Goal: Transaction & Acquisition: Purchase product/service

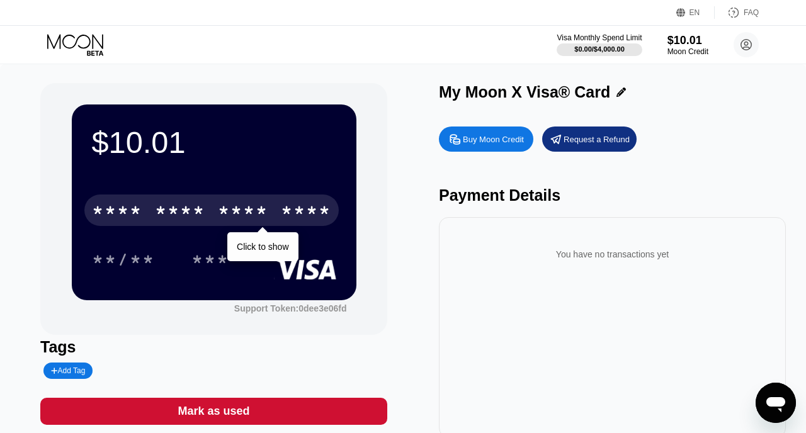
click at [252, 216] on div "* * * *" at bounding box center [243, 212] width 50 height 20
click at [247, 214] on div "* * * *" at bounding box center [243, 212] width 50 height 20
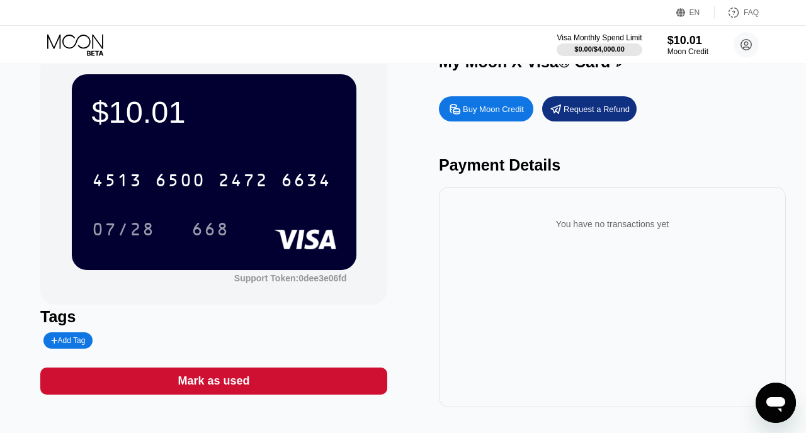
scroll to position [33, 0]
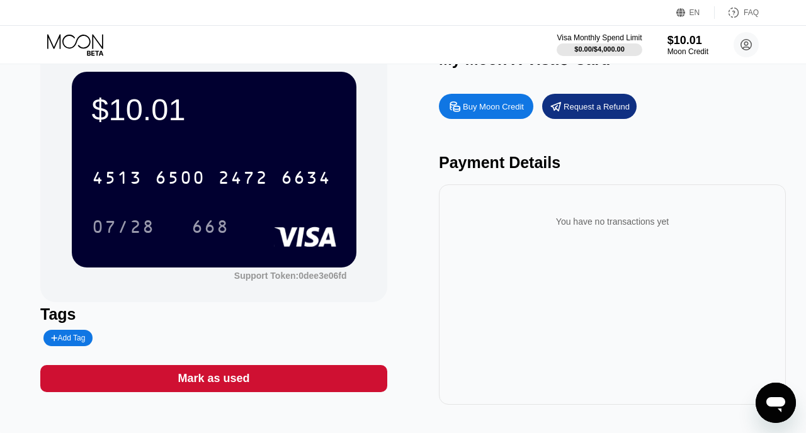
click at [503, 103] on div "Buy Moon Credit" at bounding box center [493, 106] width 61 height 11
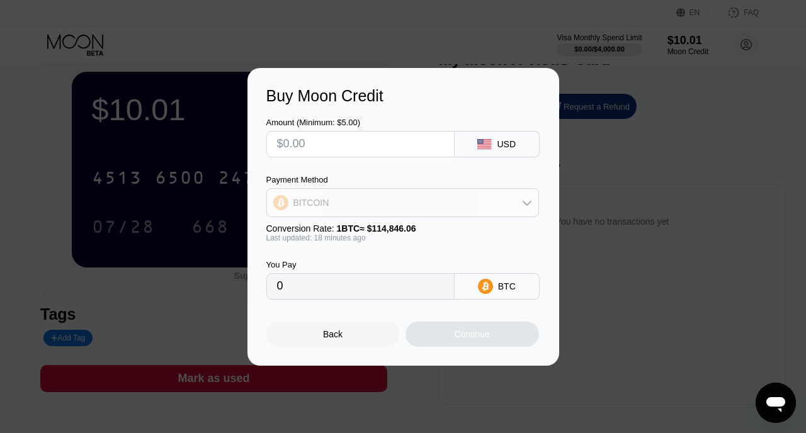
click at [496, 199] on div "BITCOIN" at bounding box center [402, 202] width 271 height 25
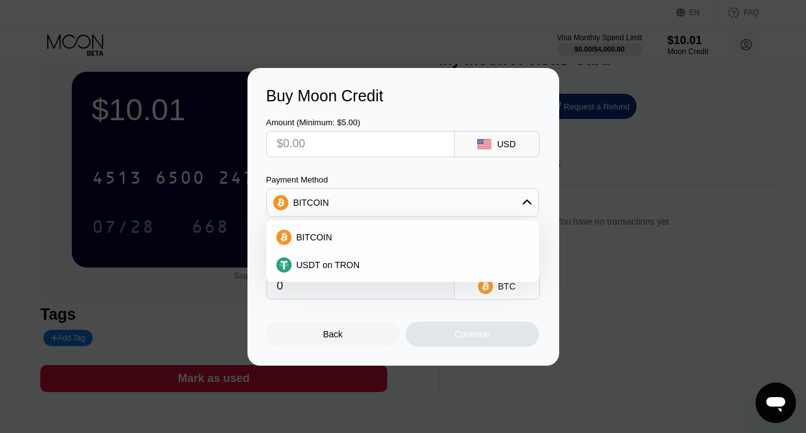
click at [546, 188] on div "Buy Moon Credit Amount (Minimum: $5.00) USD Payment Method BITCOIN BITCOIN USDT…" at bounding box center [403, 217] width 312 height 298
click at [544, 177] on div "Buy Moon Credit Amount (Minimum: $5.00) USD Payment Method BITCOIN BITCOIN USDT…" at bounding box center [403, 217] width 312 height 298
click at [396, 327] on div "Back" at bounding box center [332, 334] width 133 height 25
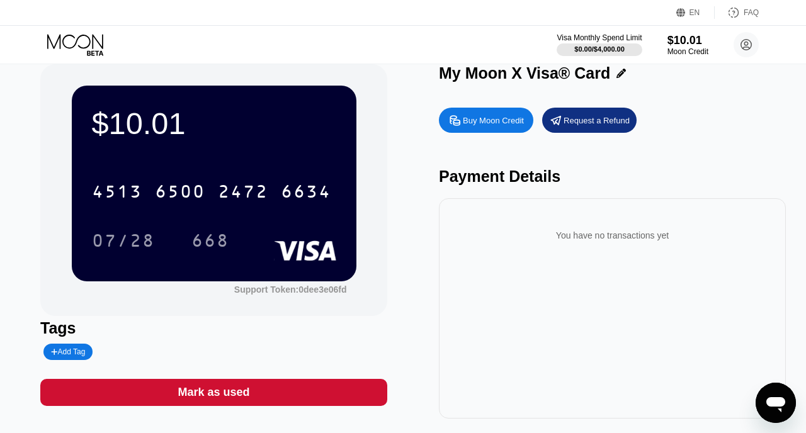
scroll to position [20, 0]
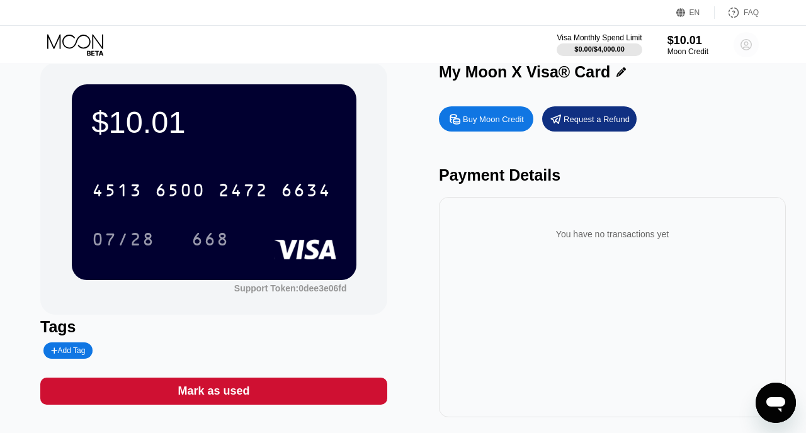
click at [745, 38] on circle at bounding box center [745, 44] width 25 height 25
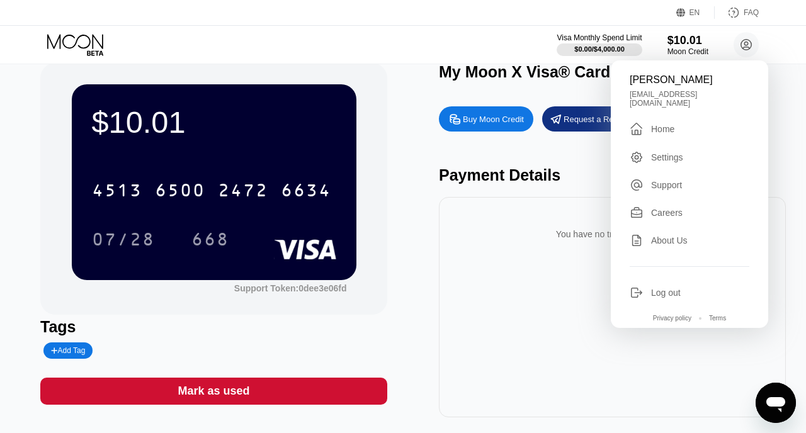
click at [672, 152] on div "Settings" at bounding box center [667, 157] width 32 height 10
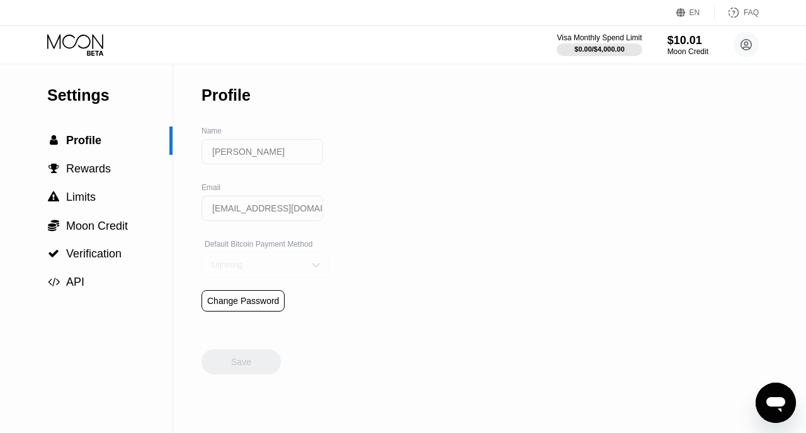
click at [312, 267] on img at bounding box center [316, 265] width 13 height 13
click at [425, 244] on div "Settings  Profile  Rewards  Limits  Moon Credit  Verification  API Profil…" at bounding box center [403, 248] width 806 height 369
click at [118, 230] on span "Moon Credit" at bounding box center [97, 226] width 62 height 13
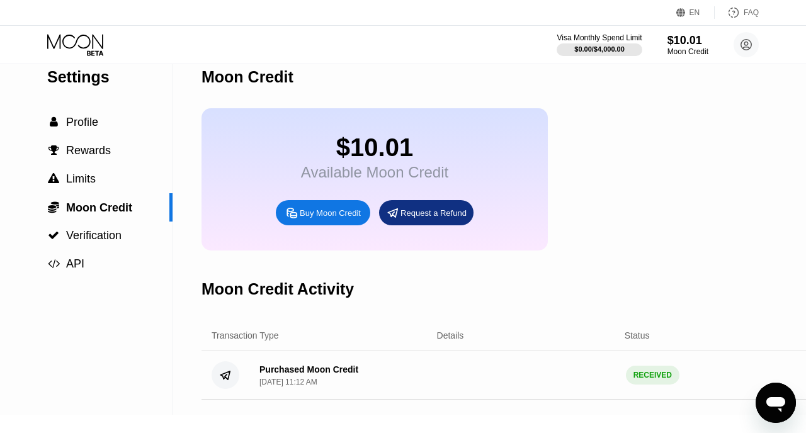
scroll to position [13, 0]
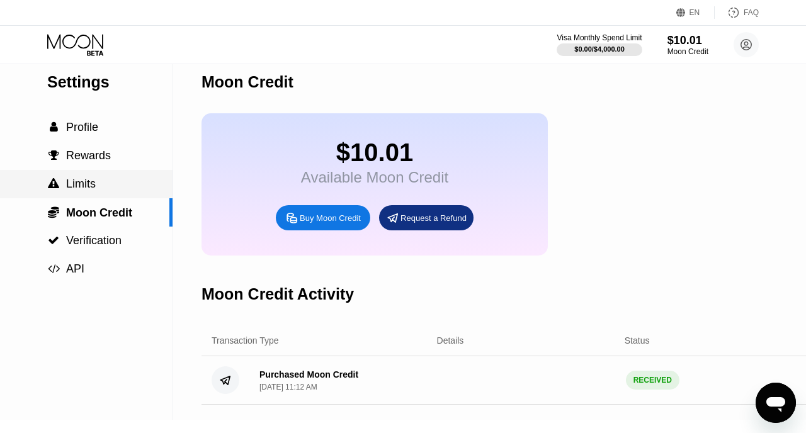
click at [83, 184] on span "Limits" at bounding box center [81, 183] width 30 height 13
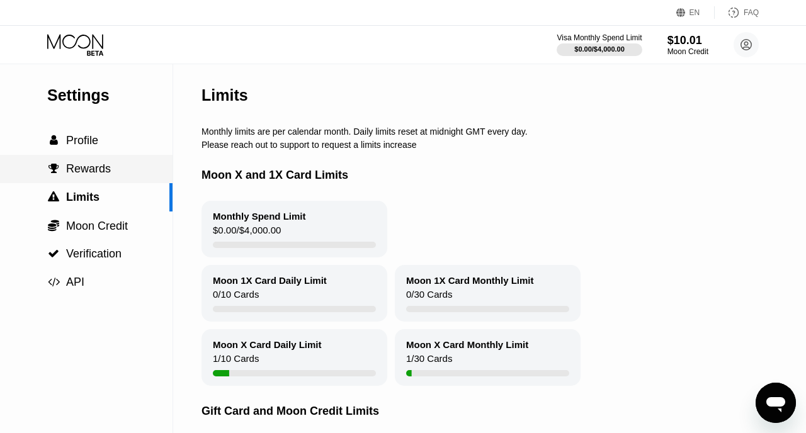
click at [91, 177] on div " Rewards" at bounding box center [86, 169] width 172 height 28
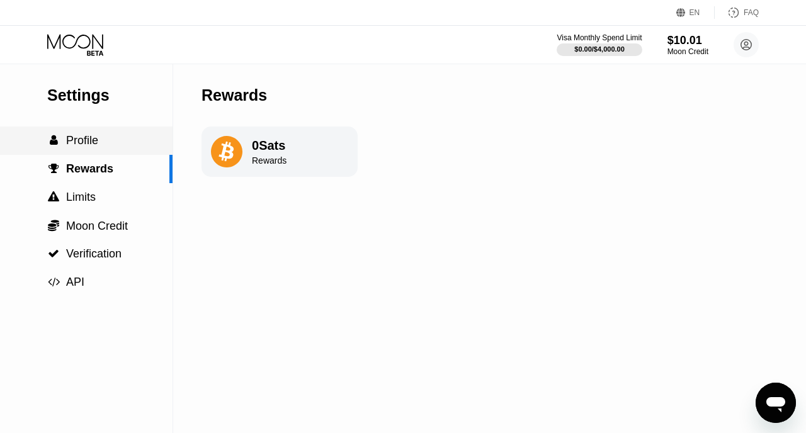
click at [86, 139] on span "Profile" at bounding box center [82, 140] width 32 height 13
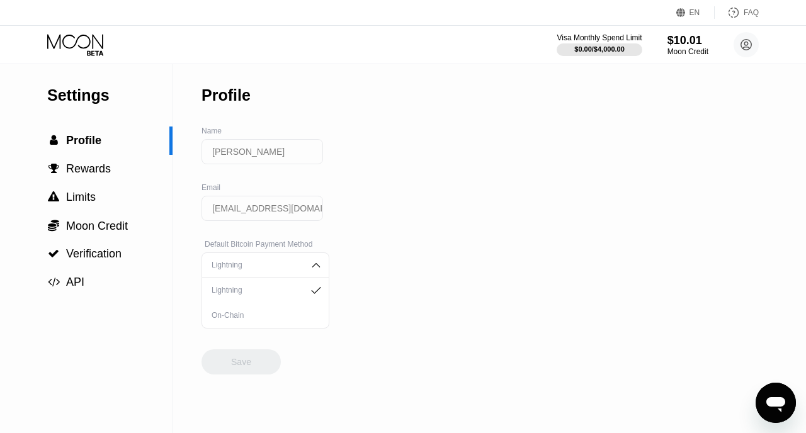
click at [418, 253] on div "Settings  Profile  Rewards  Limits  Moon Credit  Verification  API Profil…" at bounding box center [403, 248] width 806 height 369
click at [88, 230] on span "Moon Credit" at bounding box center [97, 226] width 62 height 13
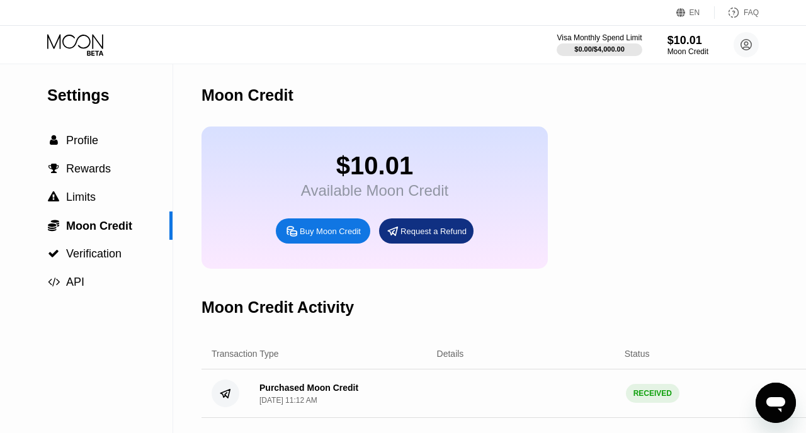
click at [534, 138] on div "$10.01 Available Moon Credit Buy Moon Credit Request a Refund" at bounding box center [374, 197] width 346 height 142
click at [92, 141] on span "Profile" at bounding box center [82, 140] width 32 height 13
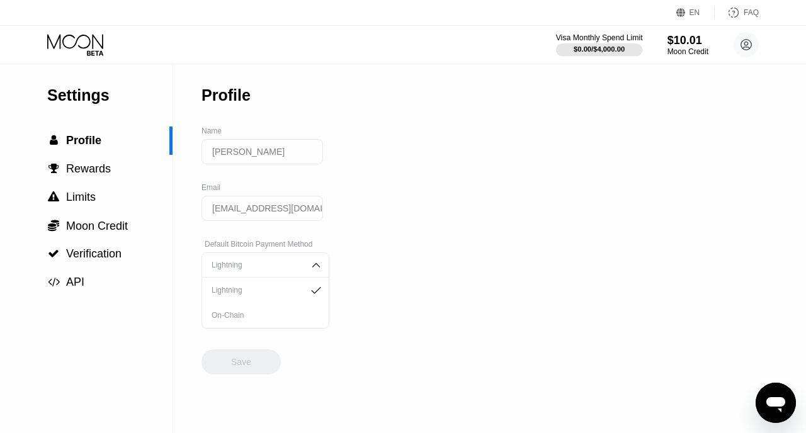
click at [612, 45] on div at bounding box center [599, 49] width 87 height 13
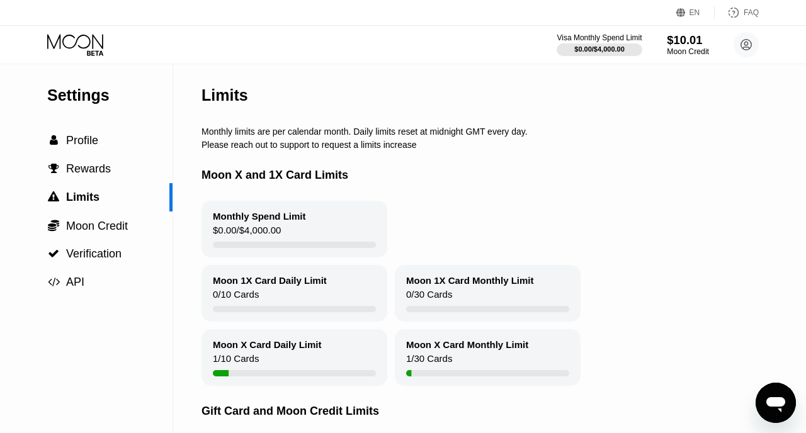
click at [683, 43] on div "$10.01" at bounding box center [687, 39] width 42 height 13
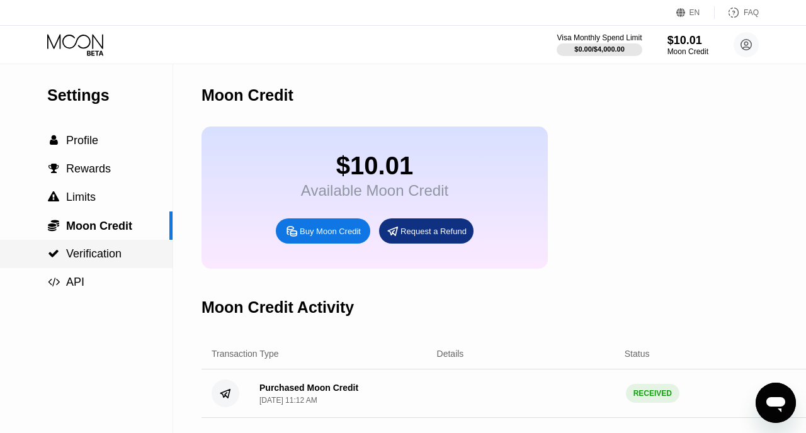
click at [96, 253] on span "Verification" at bounding box center [93, 253] width 55 height 13
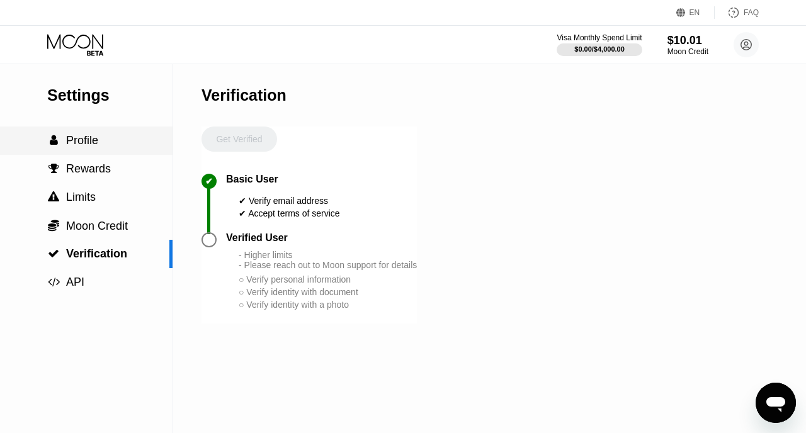
click at [93, 140] on span "Profile" at bounding box center [82, 140] width 32 height 13
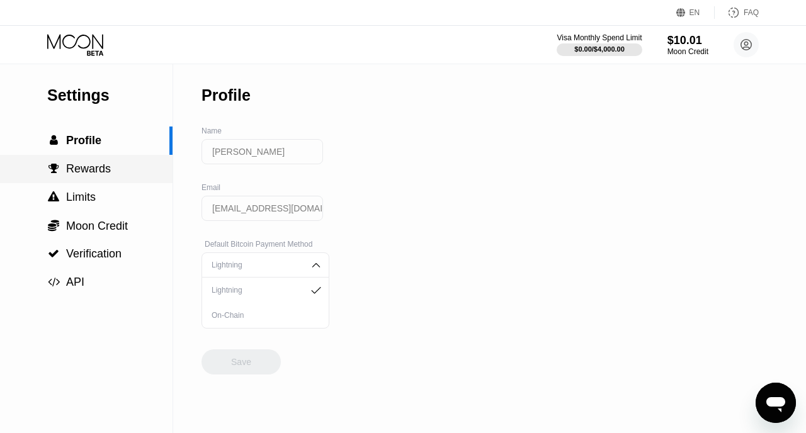
click at [84, 164] on span "Rewards" at bounding box center [88, 168] width 45 height 13
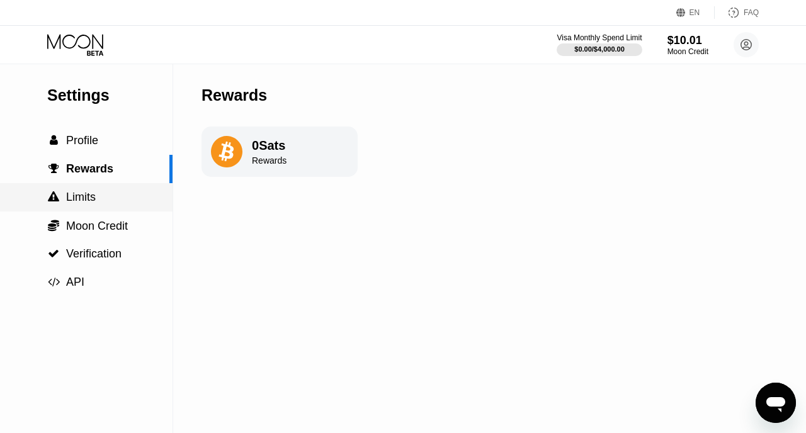
click at [76, 200] on span "Limits" at bounding box center [81, 197] width 30 height 13
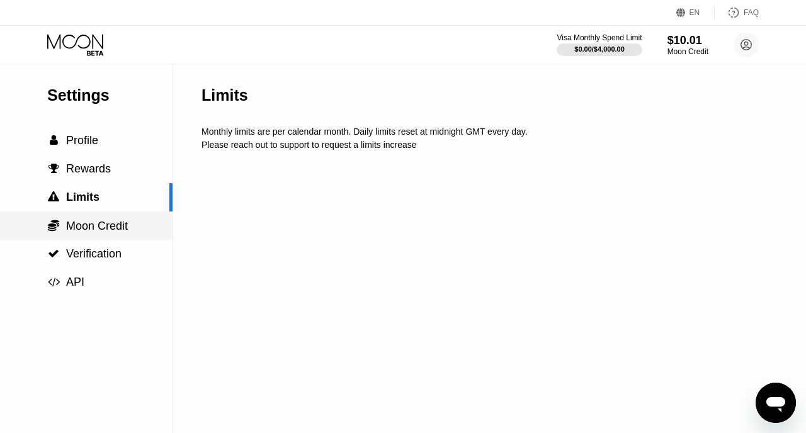
click at [75, 224] on span "Moon Credit" at bounding box center [97, 226] width 62 height 13
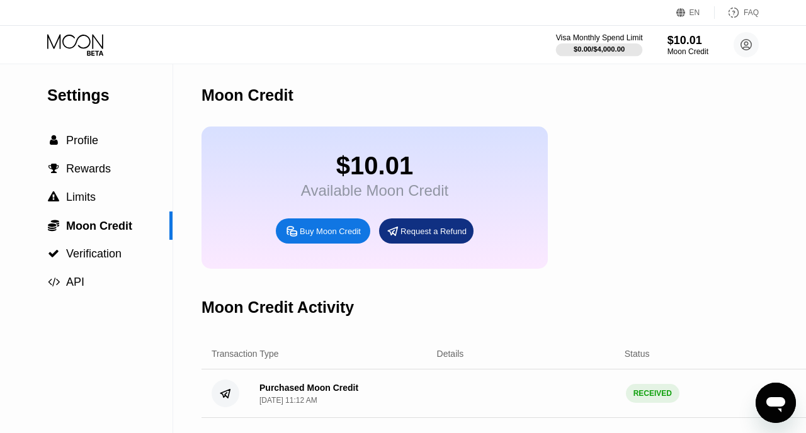
click at [616, 43] on div at bounding box center [599, 49] width 87 height 13
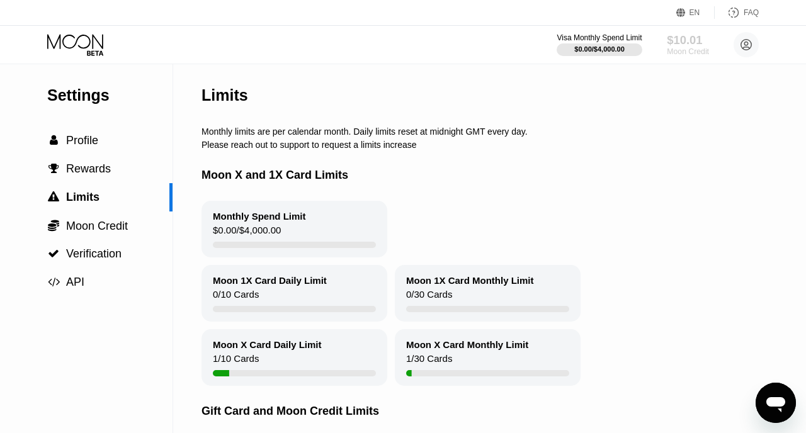
click at [678, 47] on div "Moon Credit" at bounding box center [687, 51] width 42 height 9
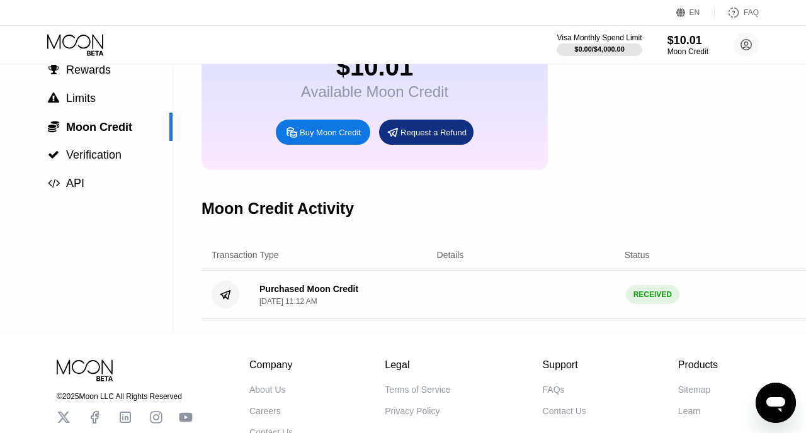
scroll to position [101, 0]
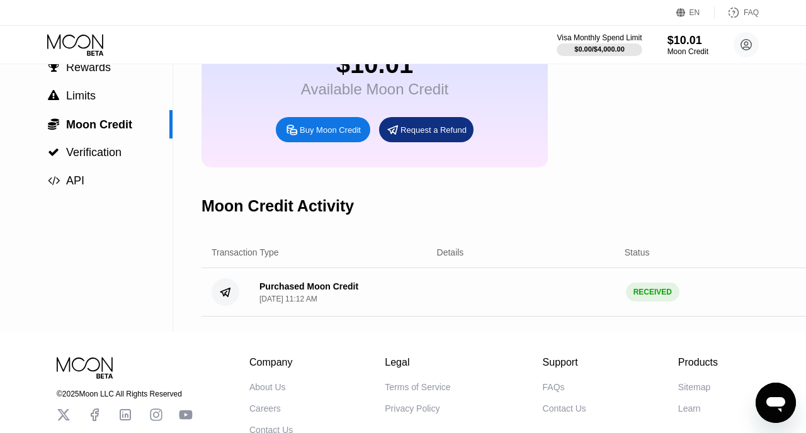
click at [535, 291] on div "Purchased Moon Credit Aug 19, 2025, 11:12 AM RECEIVED $ 10.00" at bounding box center [530, 292] width 658 height 48
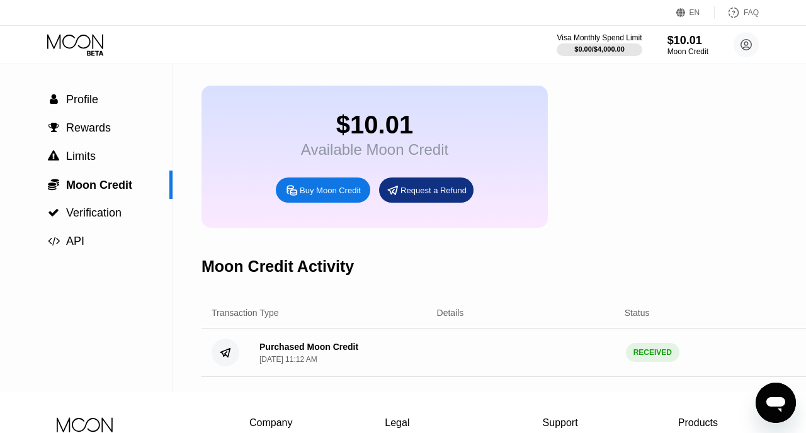
scroll to position [0, 0]
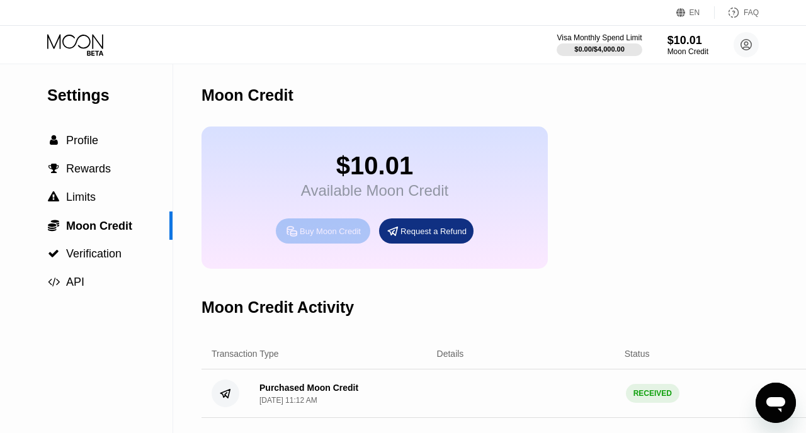
click at [326, 234] on div "Buy Moon Credit" at bounding box center [330, 231] width 61 height 11
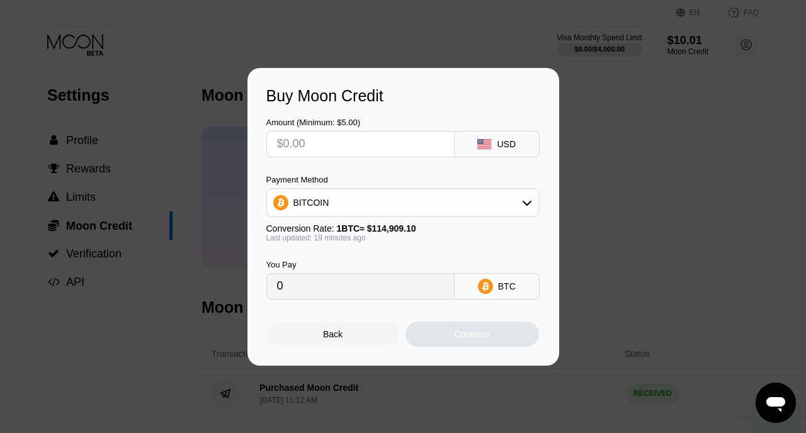
click at [335, 139] on input "text" at bounding box center [360, 144] width 167 height 25
type input "$1"
type input "0.00000873"
type input "$19"
type input "0.00016583"
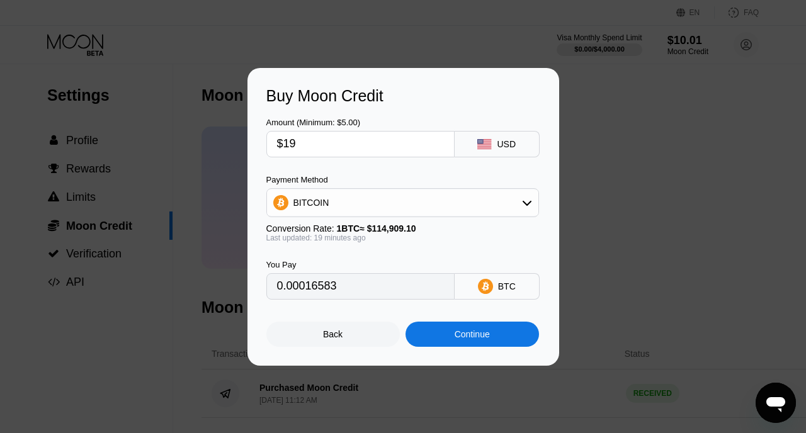
type input "$190"
type input "0.00165829"
click at [456, 338] on div "Continue" at bounding box center [471, 334] width 35 height 10
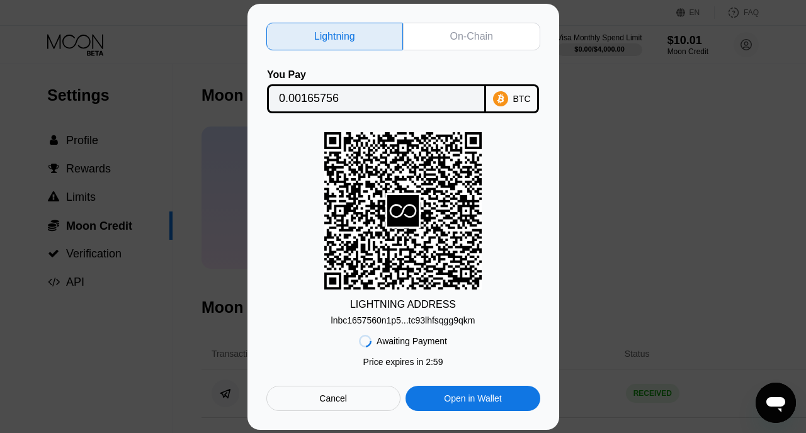
click at [461, 41] on div "On-Chain" at bounding box center [471, 36] width 43 height 13
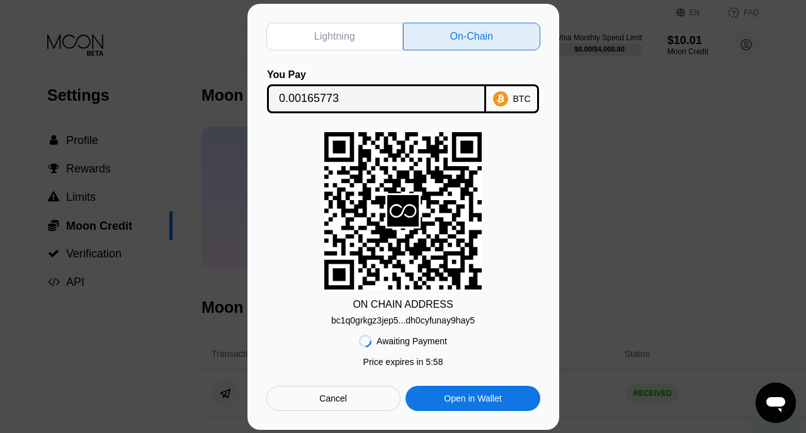
click at [442, 320] on div "bc1q0grkgz3jep5...dh0cyfunay9hay5" at bounding box center [402, 320] width 143 height 10
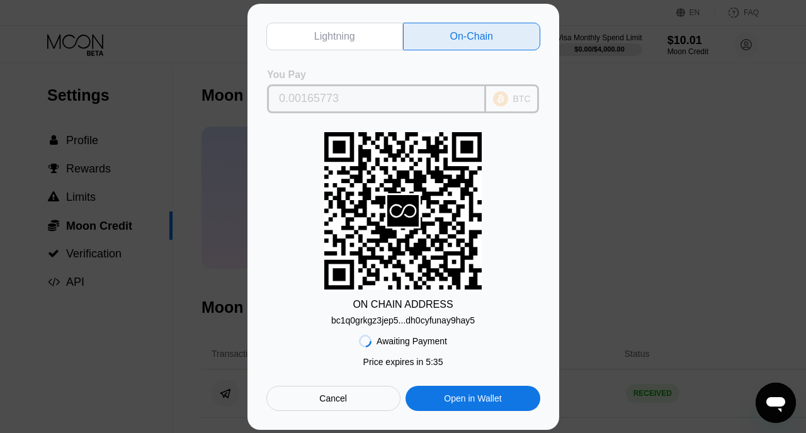
drag, startPoint x: 357, startPoint y: 95, endPoint x: 272, endPoint y: 99, distance: 85.7
click at [271, 98] on div "0.00165773" at bounding box center [376, 98] width 219 height 29
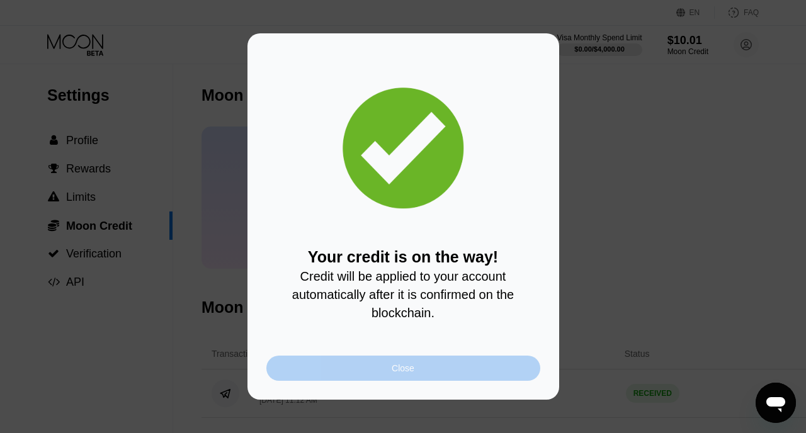
click at [432, 366] on div "Close" at bounding box center [403, 368] width 274 height 25
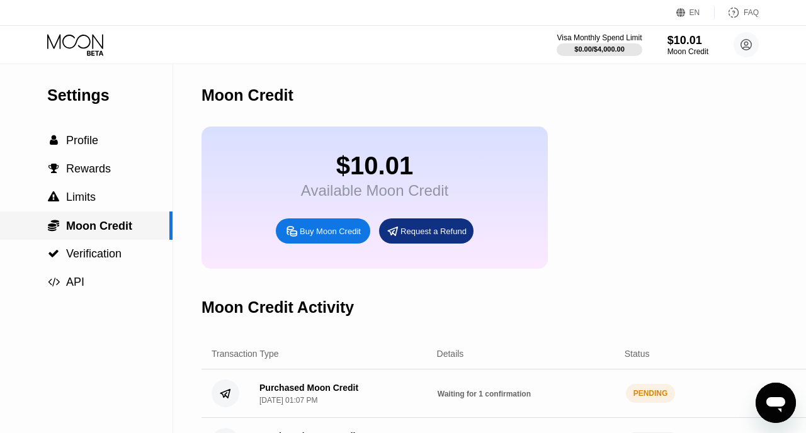
click at [97, 221] on span "Moon Credit" at bounding box center [99, 226] width 66 height 13
click at [284, 313] on div "Moon Credit Activity" at bounding box center [277, 307] width 152 height 18
click at [329, 237] on div "Buy Moon Credit" at bounding box center [330, 231] width 61 height 11
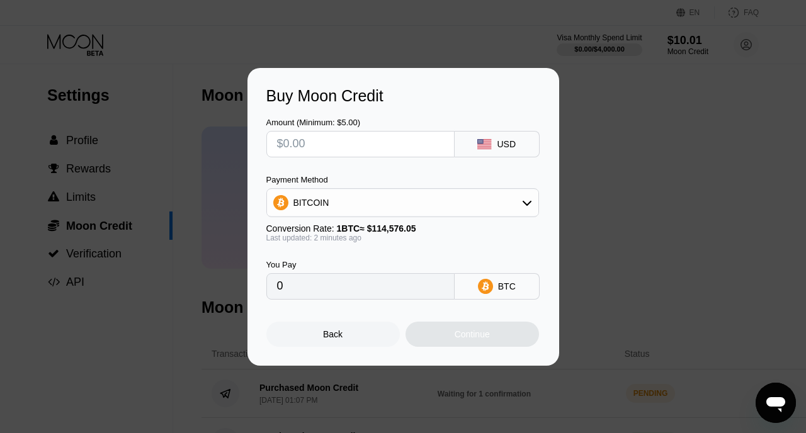
click at [598, 277] on div "Buy Moon Credit Amount (Minimum: $5.00) USD Payment Method BITCOIN Conversion R…" at bounding box center [403, 217] width 806 height 298
click at [323, 329] on div "Back" at bounding box center [333, 334] width 20 height 10
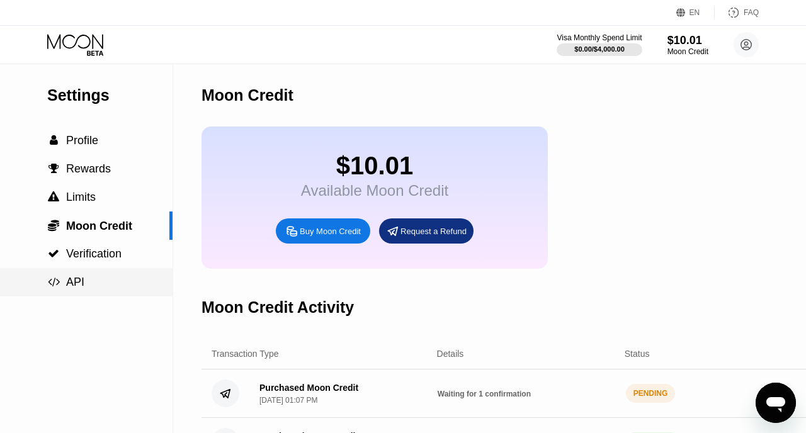
click at [77, 281] on span "API" at bounding box center [75, 282] width 18 height 13
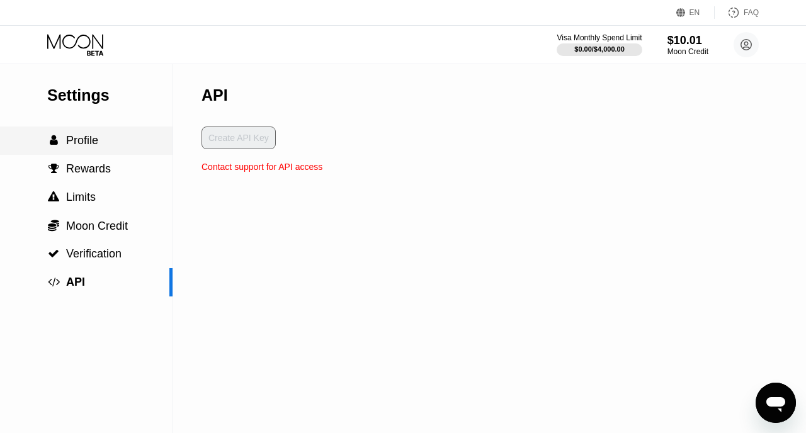
click at [86, 140] on span "Profile" at bounding box center [82, 140] width 32 height 13
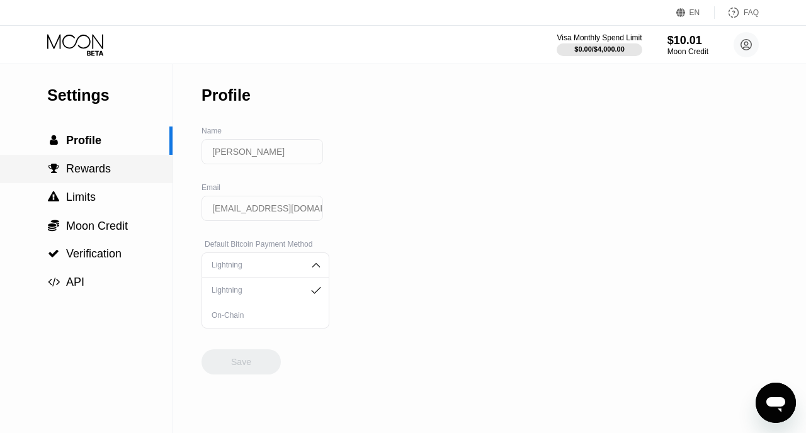
click at [91, 171] on span "Rewards" at bounding box center [88, 168] width 45 height 13
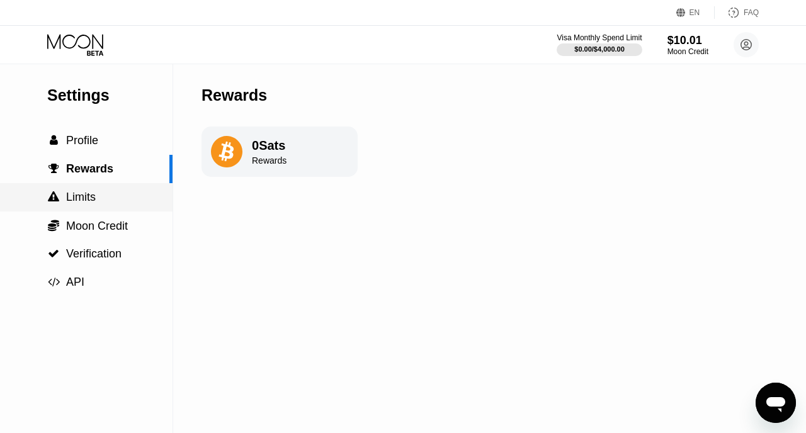
click at [87, 196] on span "Limits" at bounding box center [81, 197] width 30 height 13
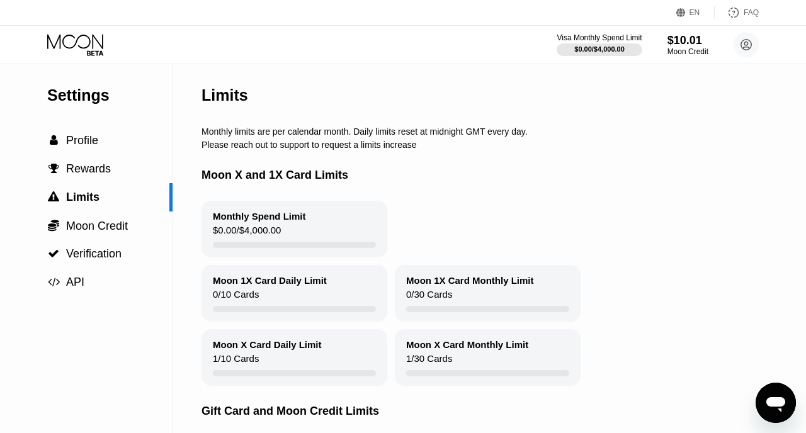
click at [93, 94] on div "Settings" at bounding box center [109, 95] width 125 height 18
click at [747, 52] on circle at bounding box center [745, 44] width 25 height 25
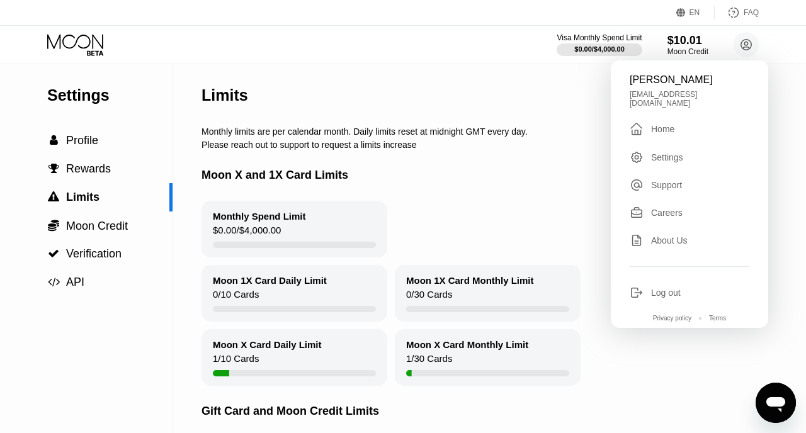
click at [661, 124] on div "Home" at bounding box center [662, 129] width 23 height 10
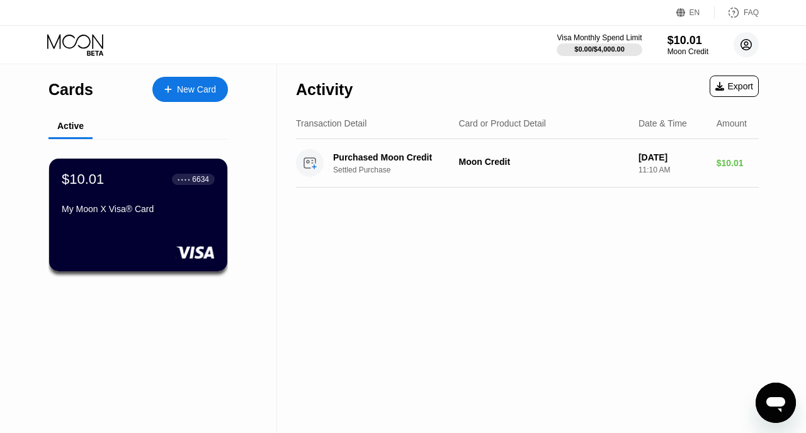
click at [748, 44] on circle at bounding box center [745, 44] width 25 height 25
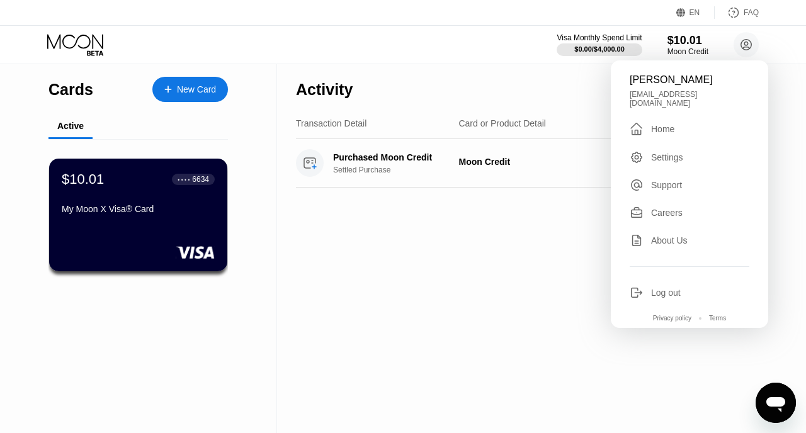
click at [414, 230] on div "Activity Export Transaction Detail Card or Product Detail Date & Time Amount Pu…" at bounding box center [527, 248] width 500 height 369
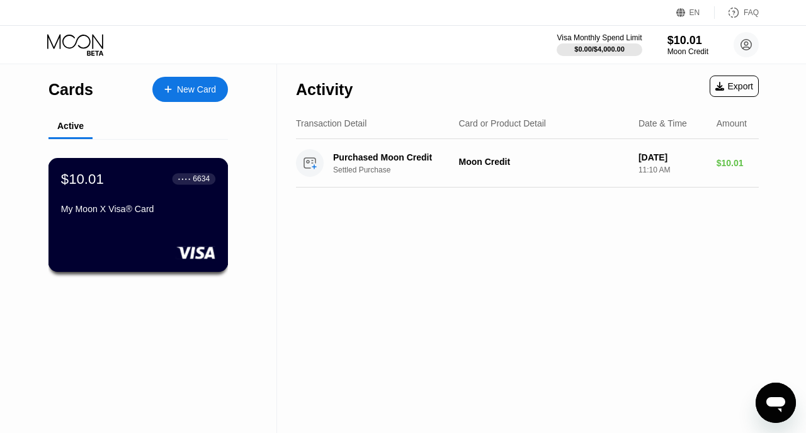
click at [147, 214] on div "My Moon X Visa® Card" at bounding box center [138, 209] width 154 height 10
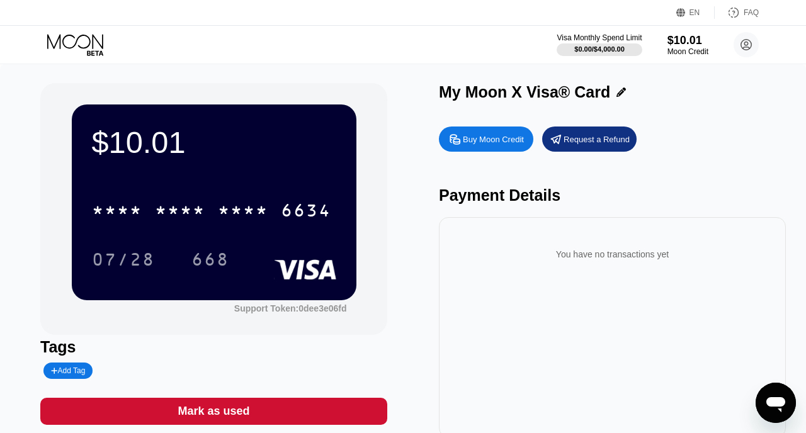
click at [410, 210] on div "$10.01 * * * * * * * * * * * * 6634 07/28 668 Support Token: 0dee3e06fd Tags Ad…" at bounding box center [402, 260] width 725 height 354
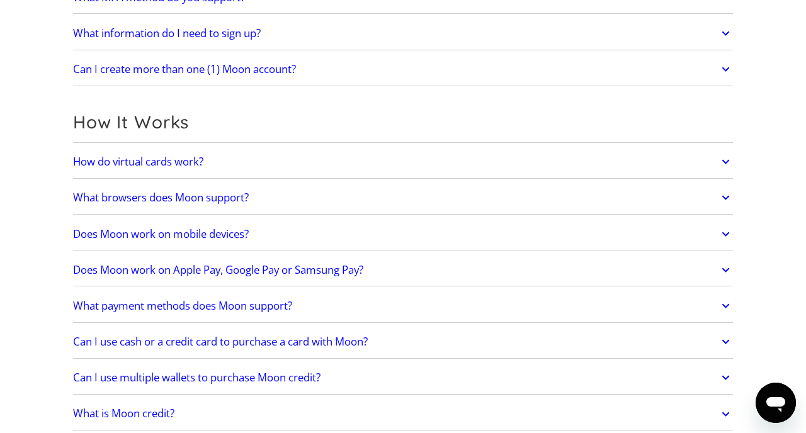
scroll to position [272, 0]
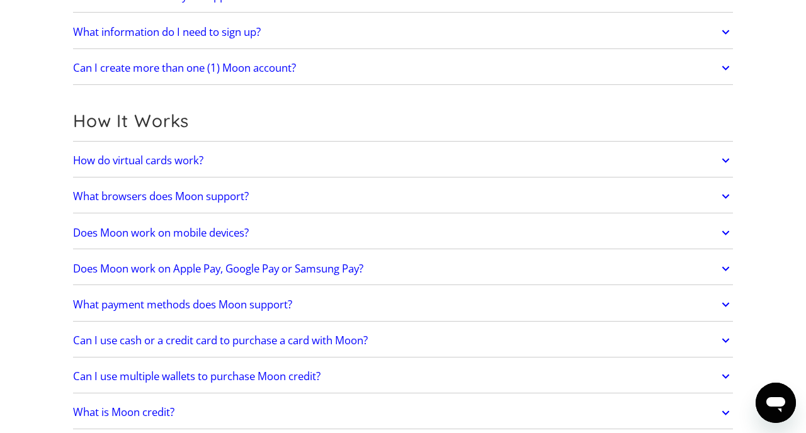
click at [726, 159] on icon at bounding box center [725, 160] width 14 height 23
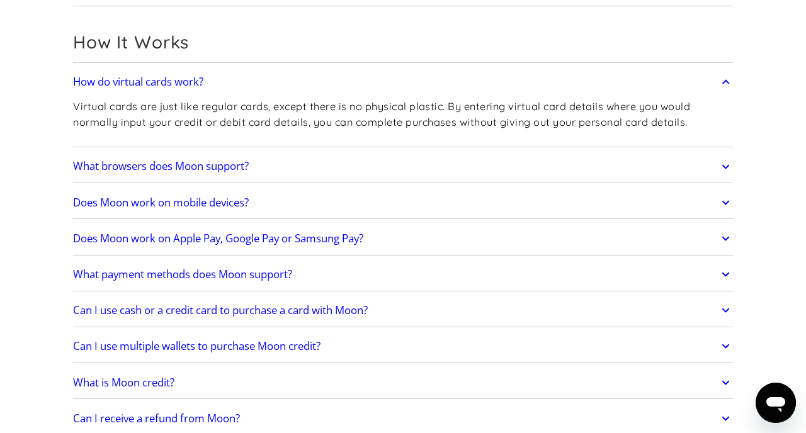
scroll to position [359, 0]
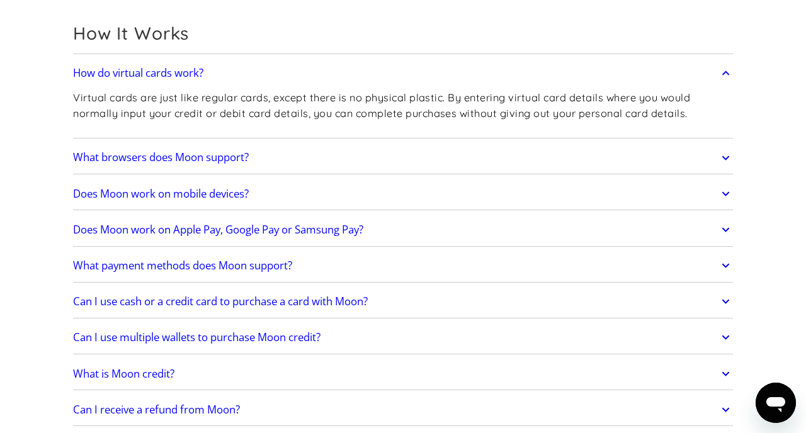
click at [730, 230] on icon at bounding box center [725, 229] width 14 height 23
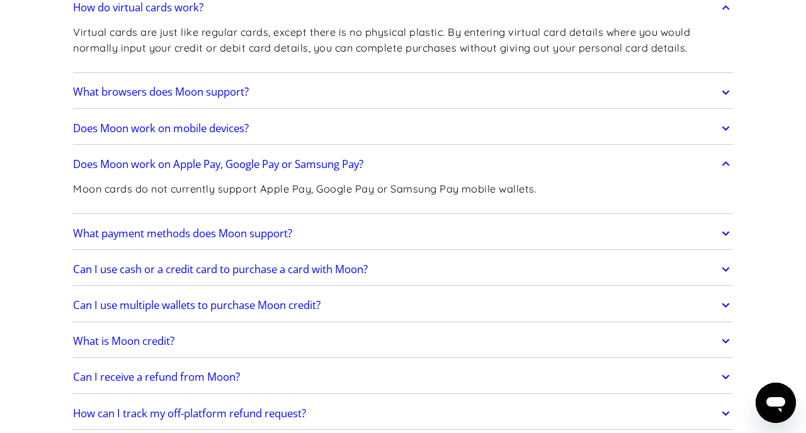
scroll to position [433, 0]
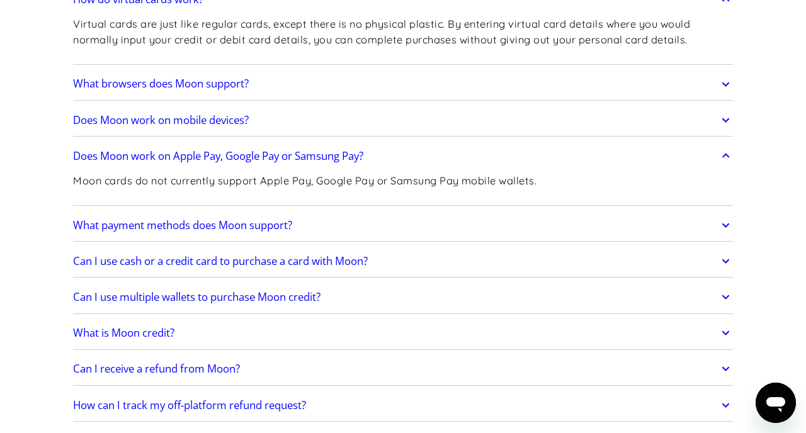
click at [725, 223] on icon at bounding box center [725, 225] width 14 height 23
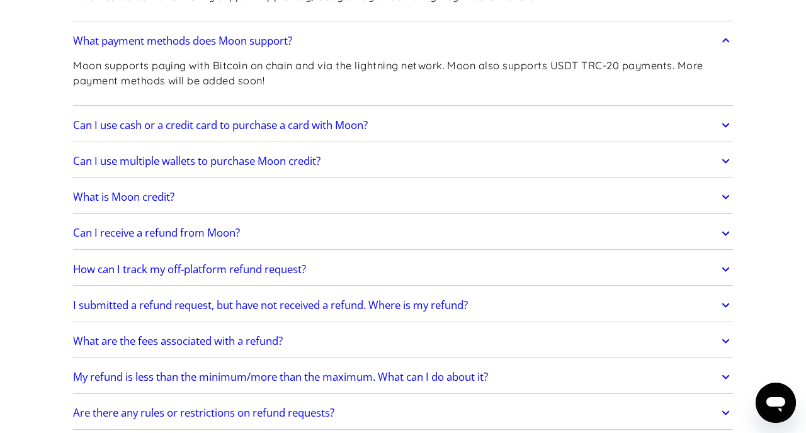
scroll to position [622, 0]
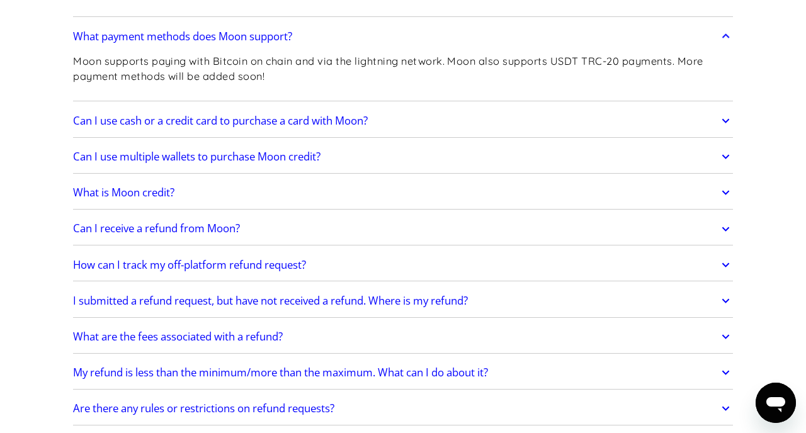
click at [726, 193] on icon at bounding box center [725, 193] width 8 height 4
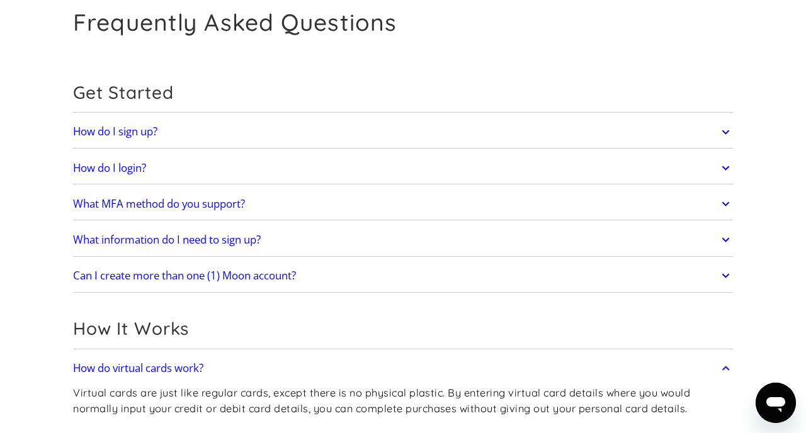
scroll to position [0, 0]
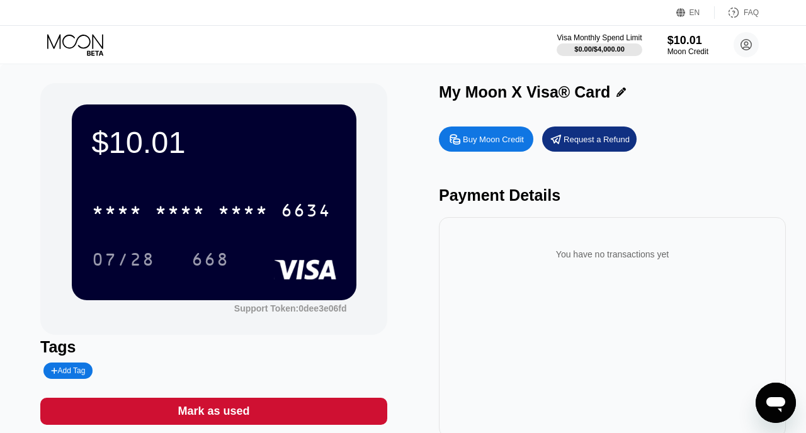
click at [308, 153] on div "$10.01" at bounding box center [214, 142] width 244 height 35
